Goal: Information Seeking & Learning: Learn about a topic

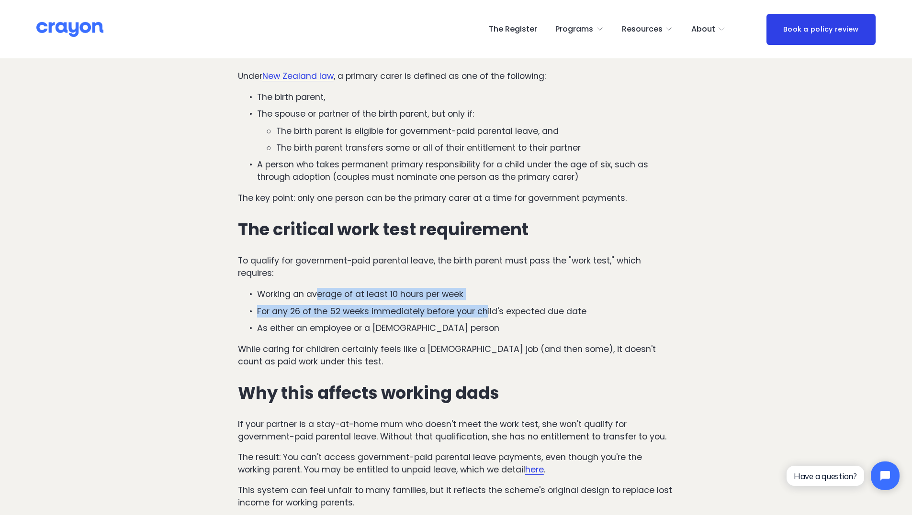
drag, startPoint x: 320, startPoint y: 295, endPoint x: 485, endPoint y: 305, distance: 165.4
click at [485, 305] on ul "Working an average of at least 10 hours per week For any 26 of the 52 weeks imm…" at bounding box center [456, 311] width 436 height 46
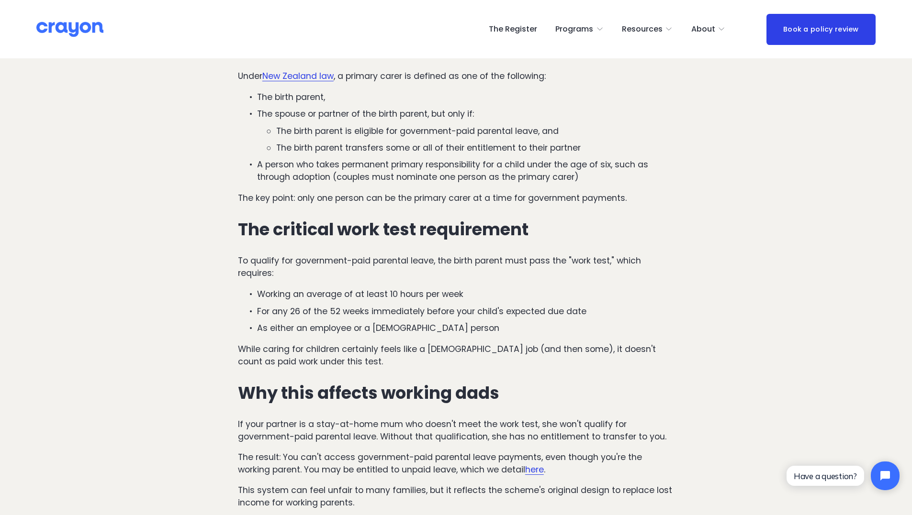
drag, startPoint x: 485, startPoint y: 305, endPoint x: 478, endPoint y: 349, distance: 44.6
click at [478, 349] on p "While caring for children certainly feels like a [DEMOGRAPHIC_DATA] job (and th…" at bounding box center [456, 355] width 436 height 25
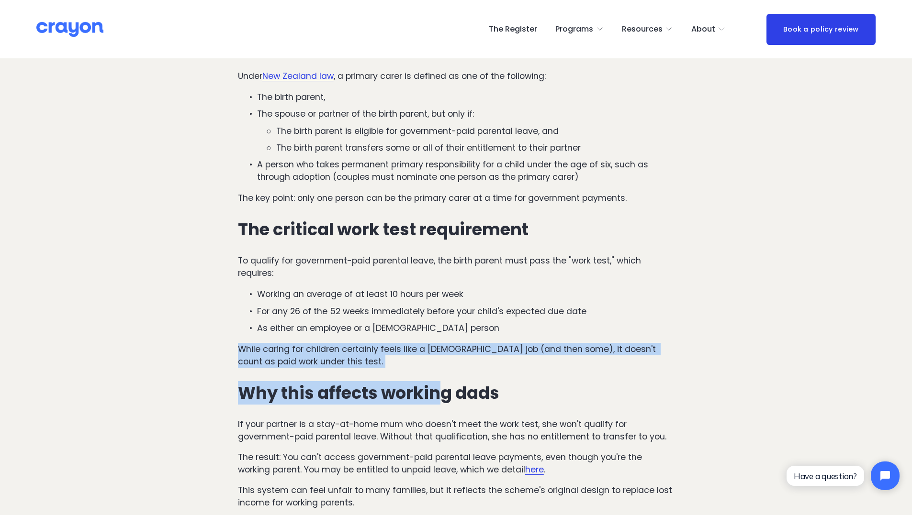
drag, startPoint x: 376, startPoint y: 354, endPoint x: 442, endPoint y: 371, distance: 68.6
click at [442, 371] on div "Understanding New Zealand's paid parental leave scheme New Zealand's government…" at bounding box center [456, 401] width 452 height 980
drag, startPoint x: 442, startPoint y: 371, endPoint x: 372, endPoint y: 368, distance: 70.4
click at [372, 368] on p "While caring for children certainly feels like a [DEMOGRAPHIC_DATA] job (and th…" at bounding box center [456, 355] width 436 height 25
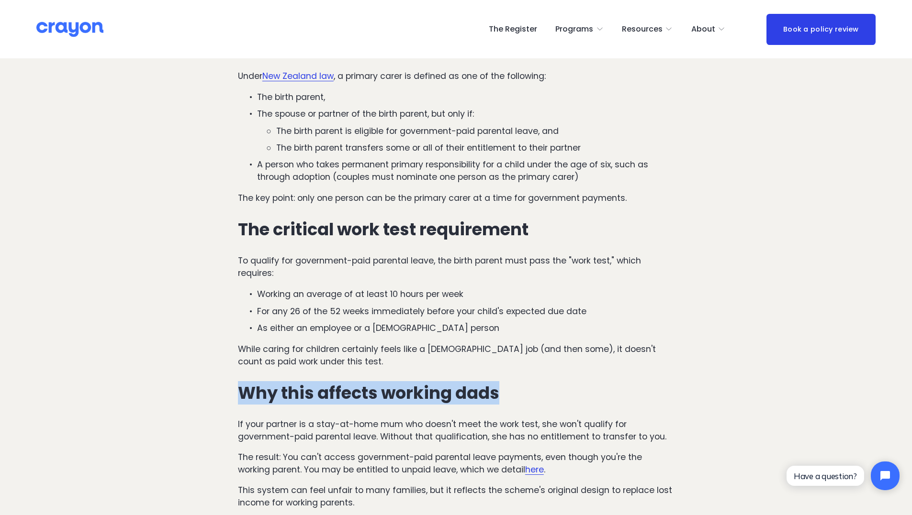
drag, startPoint x: 514, startPoint y: 388, endPoint x: 216, endPoint y: 393, distance: 298.2
click at [216, 393] on article "Can dads take paid parental leave if their partner is a stay-at-home mum? Paren…" at bounding box center [456, 479] width 912 height 1989
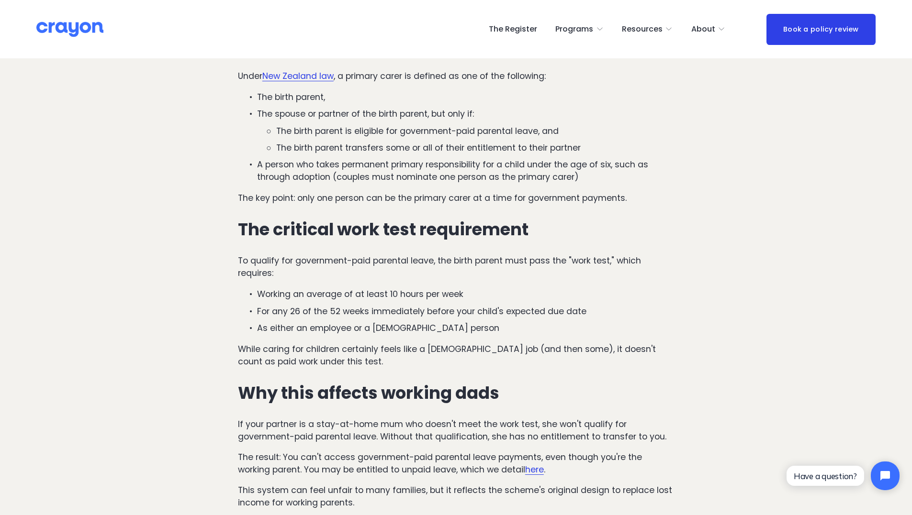
drag, startPoint x: 216, startPoint y: 393, endPoint x: 345, endPoint y: 429, distance: 133.3
click at [337, 429] on p "If your partner is a stay-at-home mum who doesn't meet the work test, she won't…" at bounding box center [456, 430] width 436 height 25
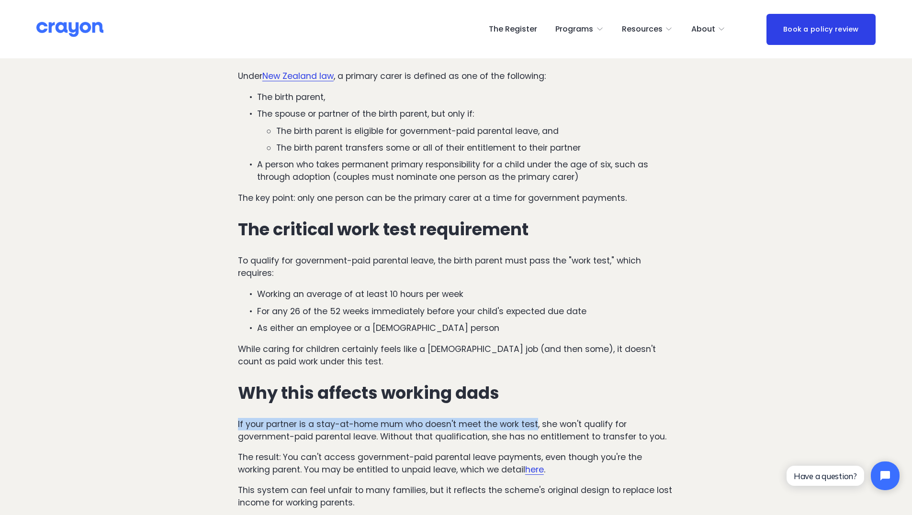
drag, startPoint x: 418, startPoint y: 394, endPoint x: 228, endPoint y: 404, distance: 189.8
click at [228, 404] on article "Can dads take paid parental leave if their partner is a stay-at-home mum? Paren…" at bounding box center [456, 479] width 912 height 1989
drag, startPoint x: 228, startPoint y: 404, endPoint x: 204, endPoint y: 415, distance: 26.3
click at [204, 415] on article "Can dads take paid parental leave if their partner is a stay-at-home mum? Paren…" at bounding box center [456, 479] width 912 height 1989
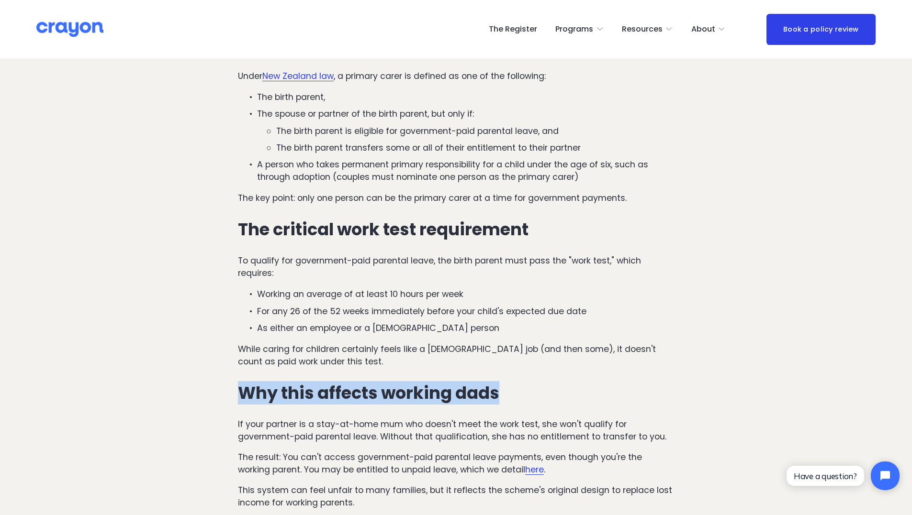
drag, startPoint x: 438, startPoint y: 391, endPoint x: 624, endPoint y: 395, distance: 185.8
click at [624, 395] on article "Can dads take paid parental leave if their partner is a stay-at-home mum? Paren…" at bounding box center [456, 479] width 912 height 1989
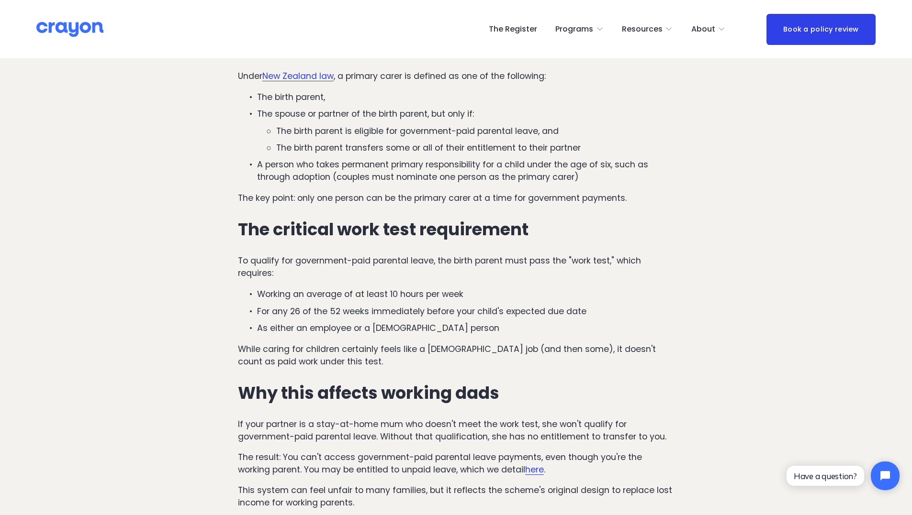
click at [442, 412] on div "Understanding New Zealand's paid parental leave scheme New Zealand's government…" at bounding box center [456, 398] width 436 height 959
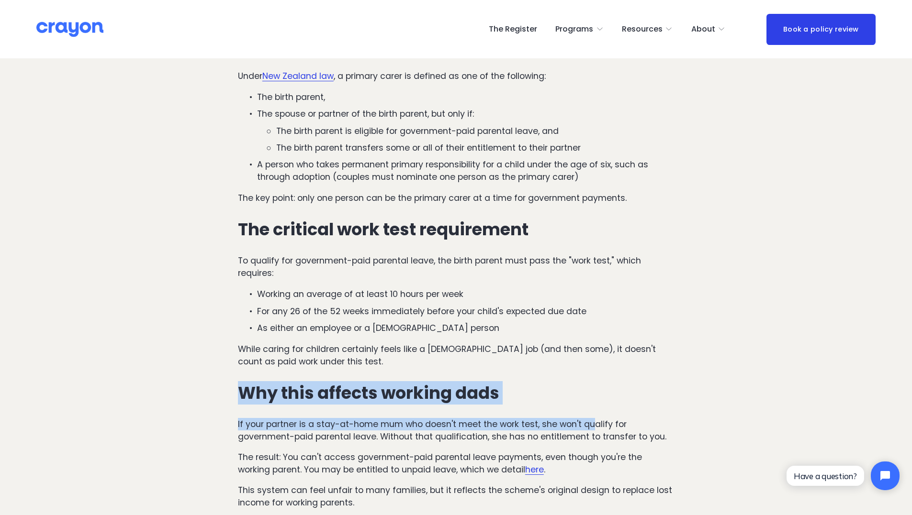
drag, startPoint x: 223, startPoint y: 399, endPoint x: 590, endPoint y: 412, distance: 366.8
click at [590, 412] on article "Can dads take paid parental leave if their partner is a stay-at-home mum? Paren…" at bounding box center [456, 479] width 912 height 1989
click at [432, 430] on p "If your partner is a stay-at-home mum who doesn't meet the work test, she won't…" at bounding box center [456, 430] width 436 height 25
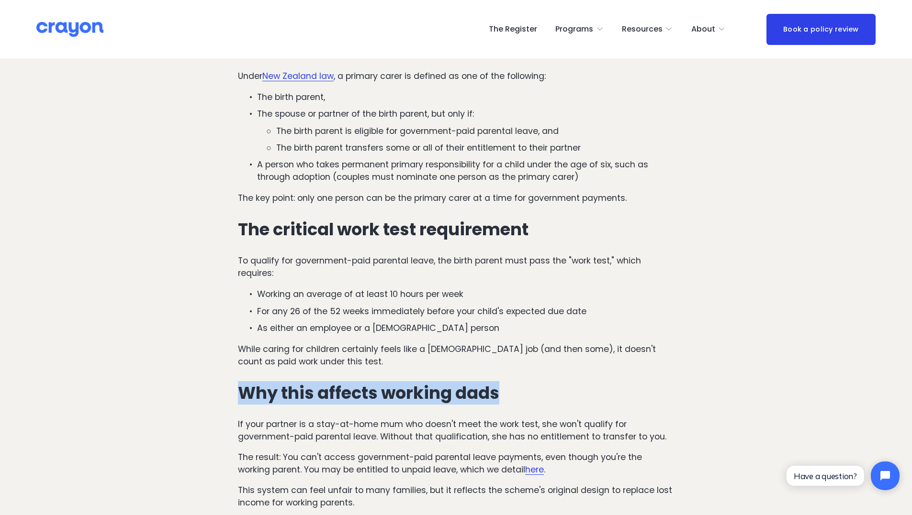
drag, startPoint x: 511, startPoint y: 391, endPoint x: 211, endPoint y: 403, distance: 300.3
click at [211, 403] on article "Can dads take paid parental leave if their partner is a stay-at-home mum? Paren…" at bounding box center [456, 479] width 912 height 1989
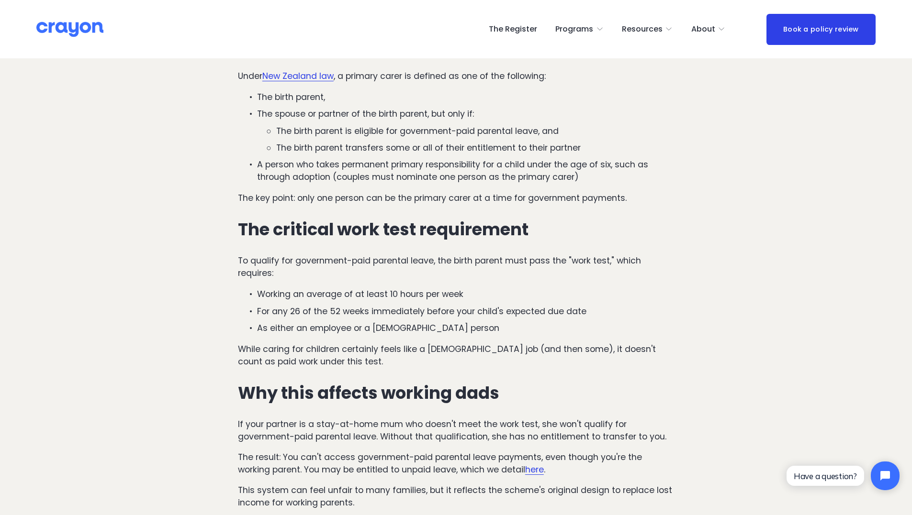
drag, startPoint x: 211, startPoint y: 403, endPoint x: 361, endPoint y: 431, distance: 152.4
click at [337, 449] on div "Understanding New Zealand's paid parental leave scheme New Zealand's government…" at bounding box center [456, 398] width 436 height 959
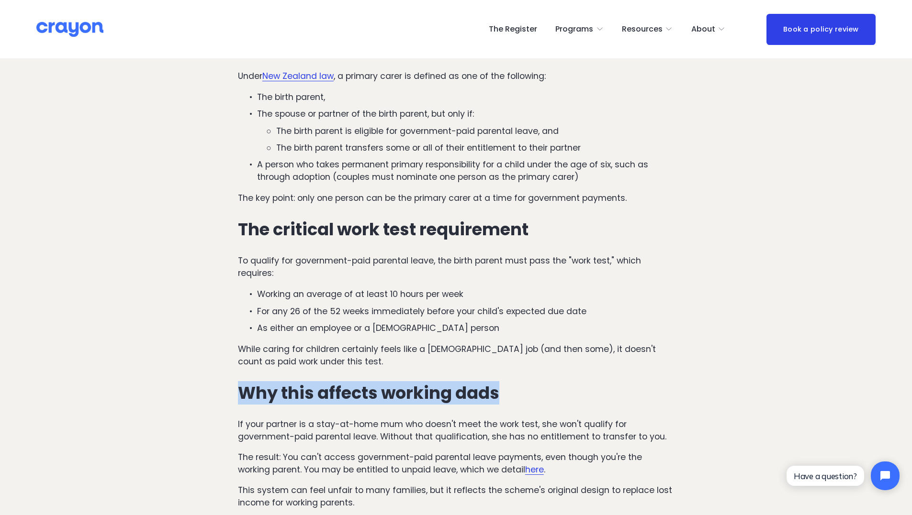
drag, startPoint x: 510, startPoint y: 395, endPoint x: 214, endPoint y: 399, distance: 295.8
click at [214, 399] on article "Can dads take paid parental leave if their partner is a stay-at-home mum? Paren…" at bounding box center [456, 479] width 912 height 1989
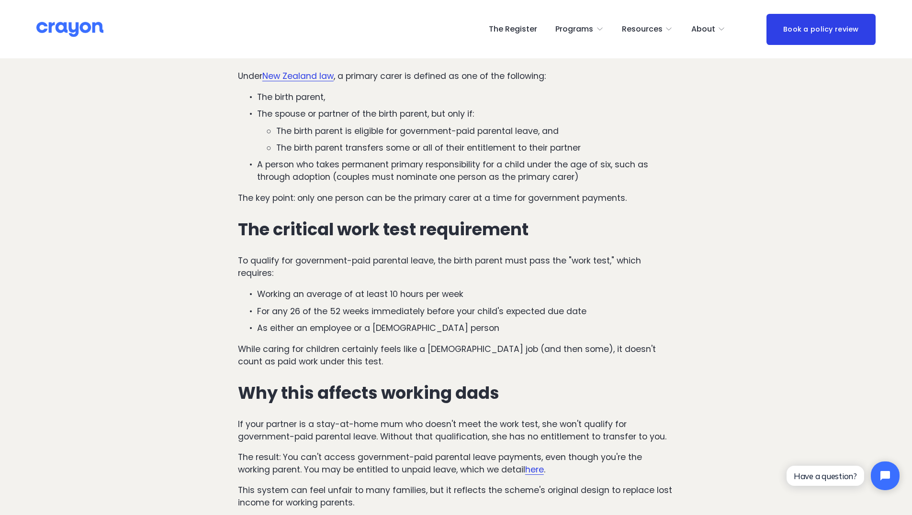
drag, startPoint x: 214, startPoint y: 399, endPoint x: 320, endPoint y: 457, distance: 120.2
click at [320, 457] on p "The result: You can't access government-paid parental leave payments, even thou…" at bounding box center [456, 463] width 436 height 25
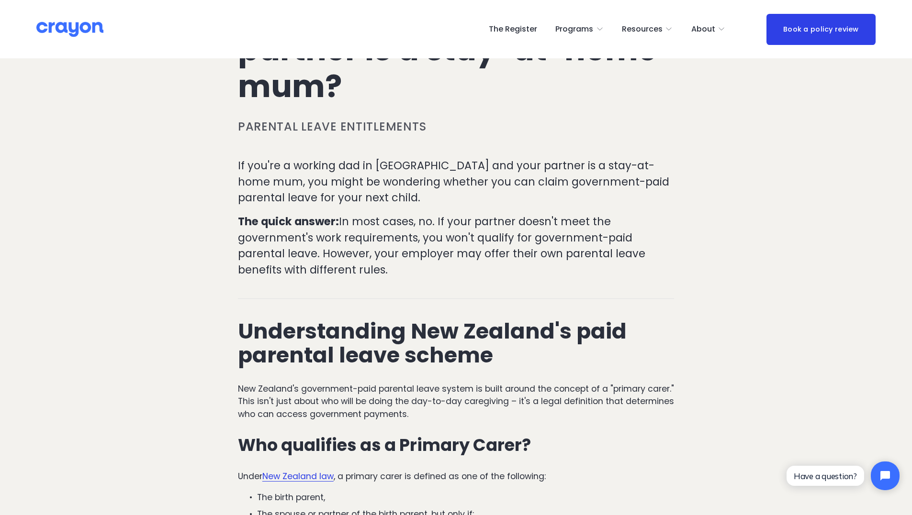
scroll to position [34, 0]
